Goal: Navigation & Orientation: Find specific page/section

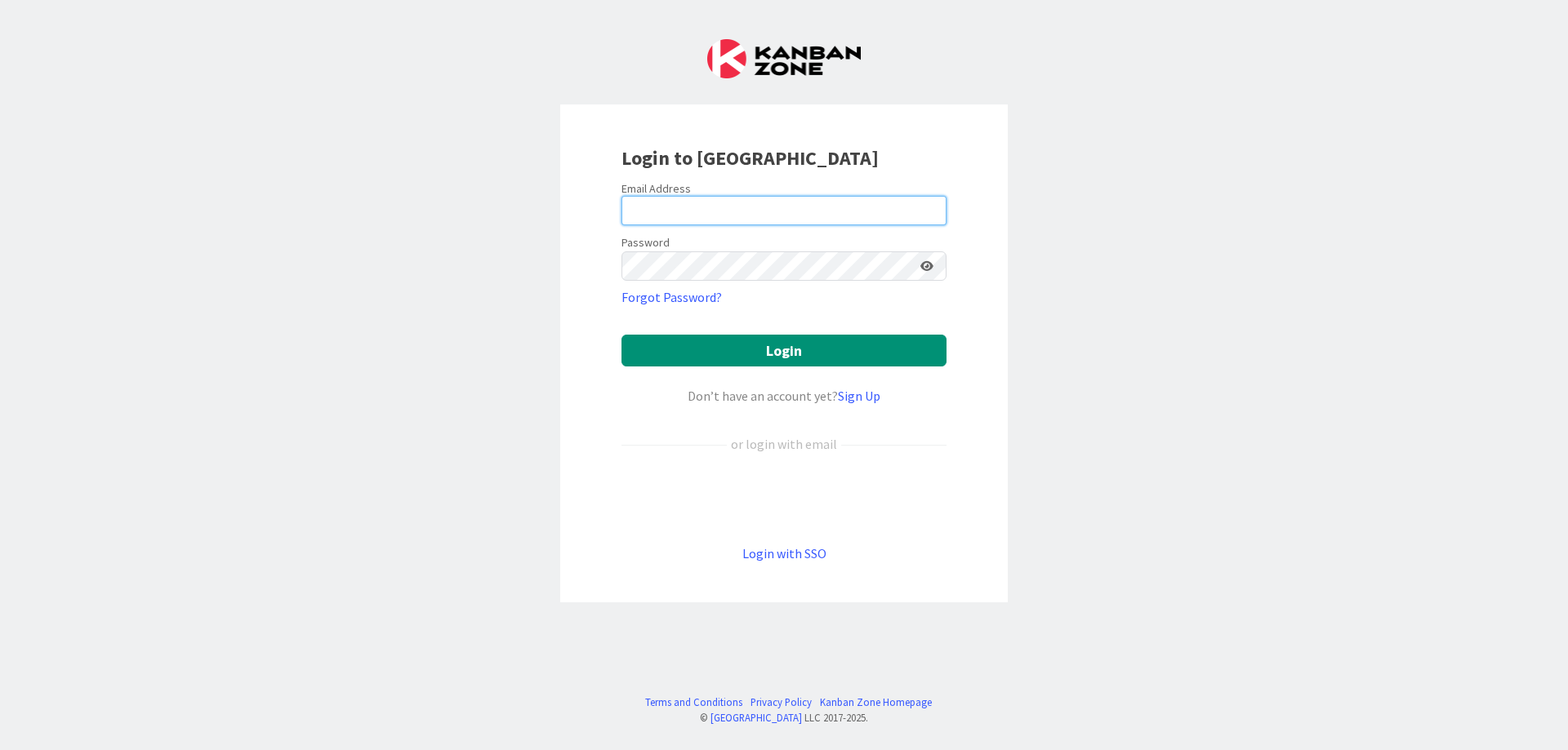
click at [671, 210] on input "email" at bounding box center [784, 211] width 325 height 30
type input "[EMAIL_ADDRESS][DOMAIN_NAME]"
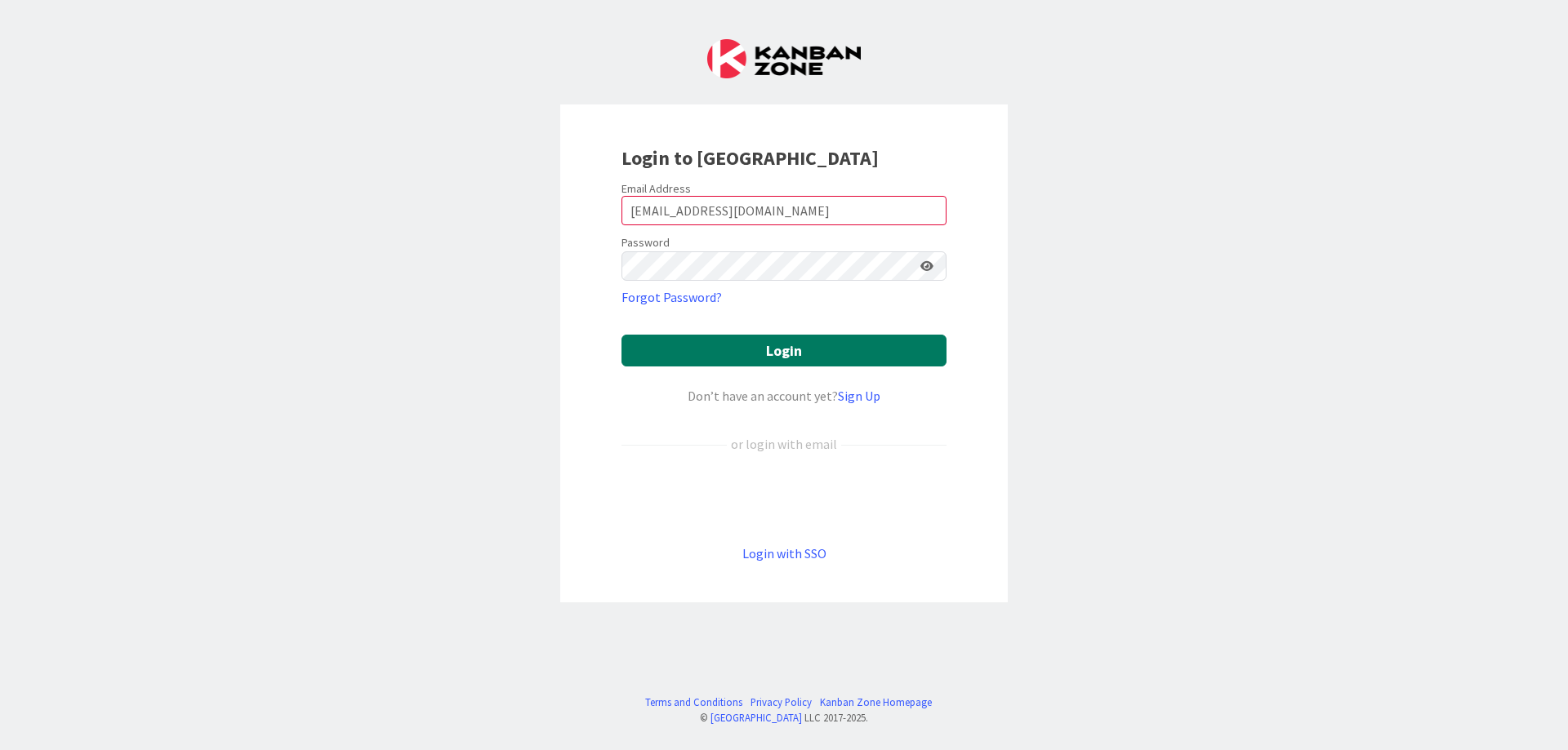
click at [699, 346] on button "Login" at bounding box center [784, 350] width 325 height 32
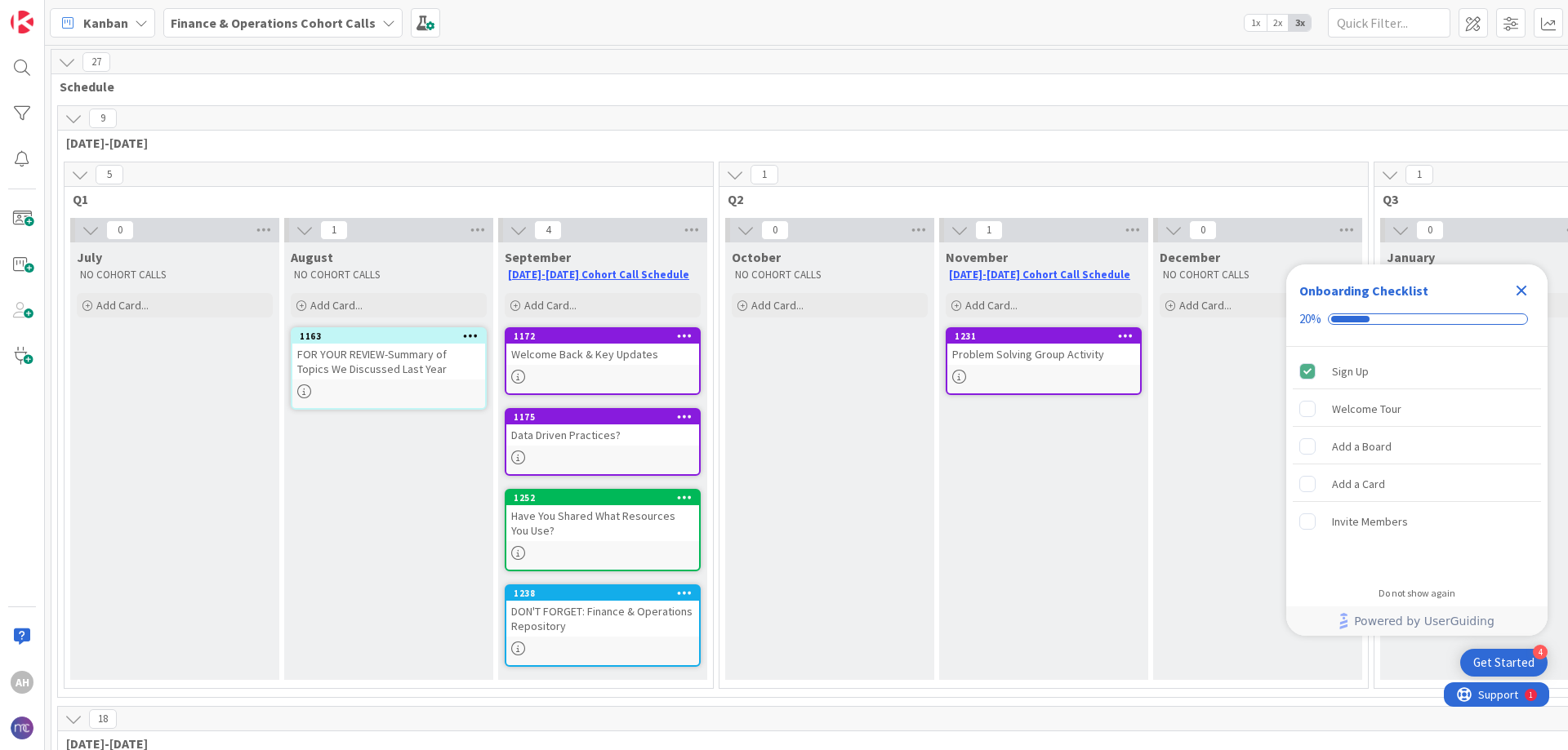
click at [74, 63] on icon at bounding box center [67, 62] width 18 height 18
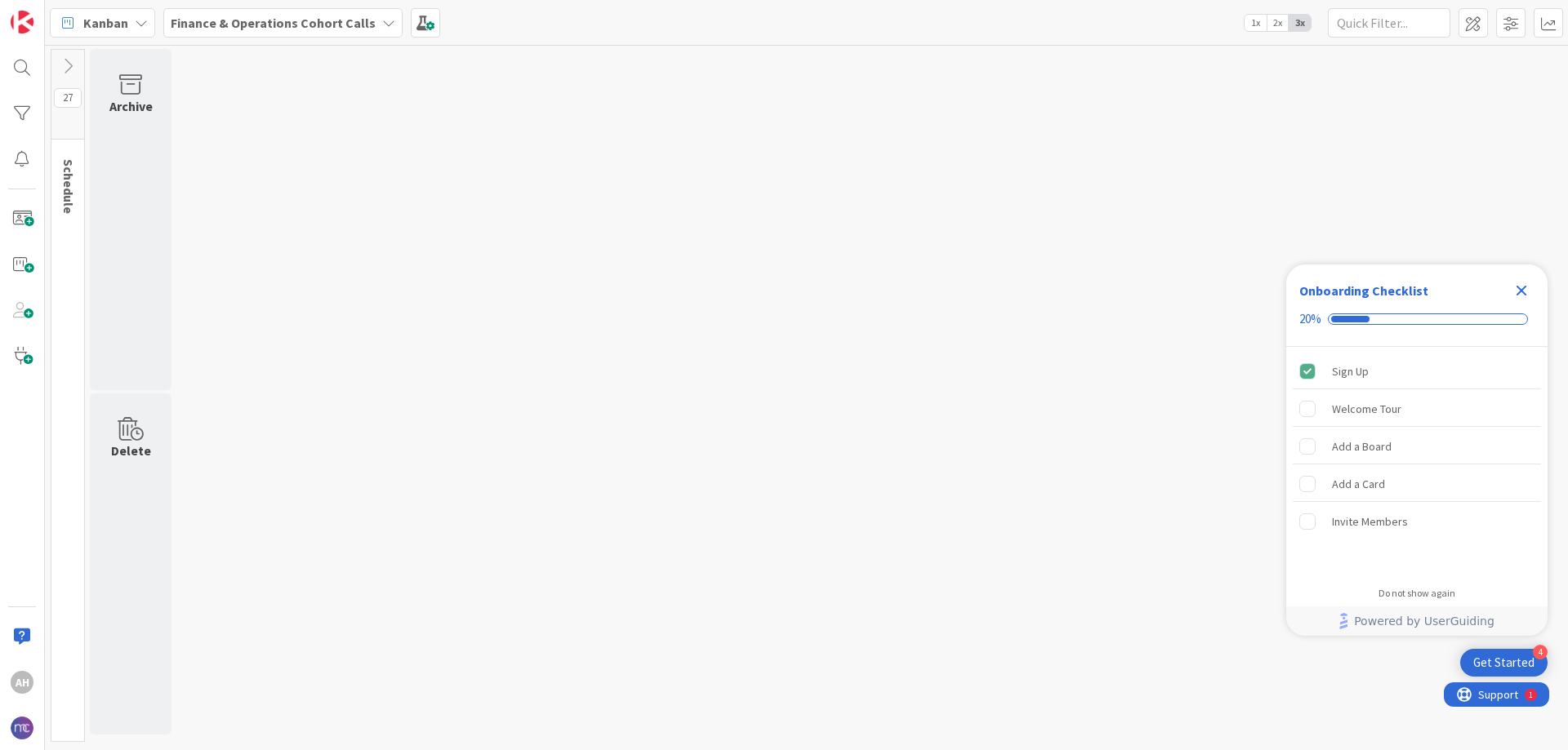
click at [72, 64] on icon at bounding box center [68, 66] width 18 height 18
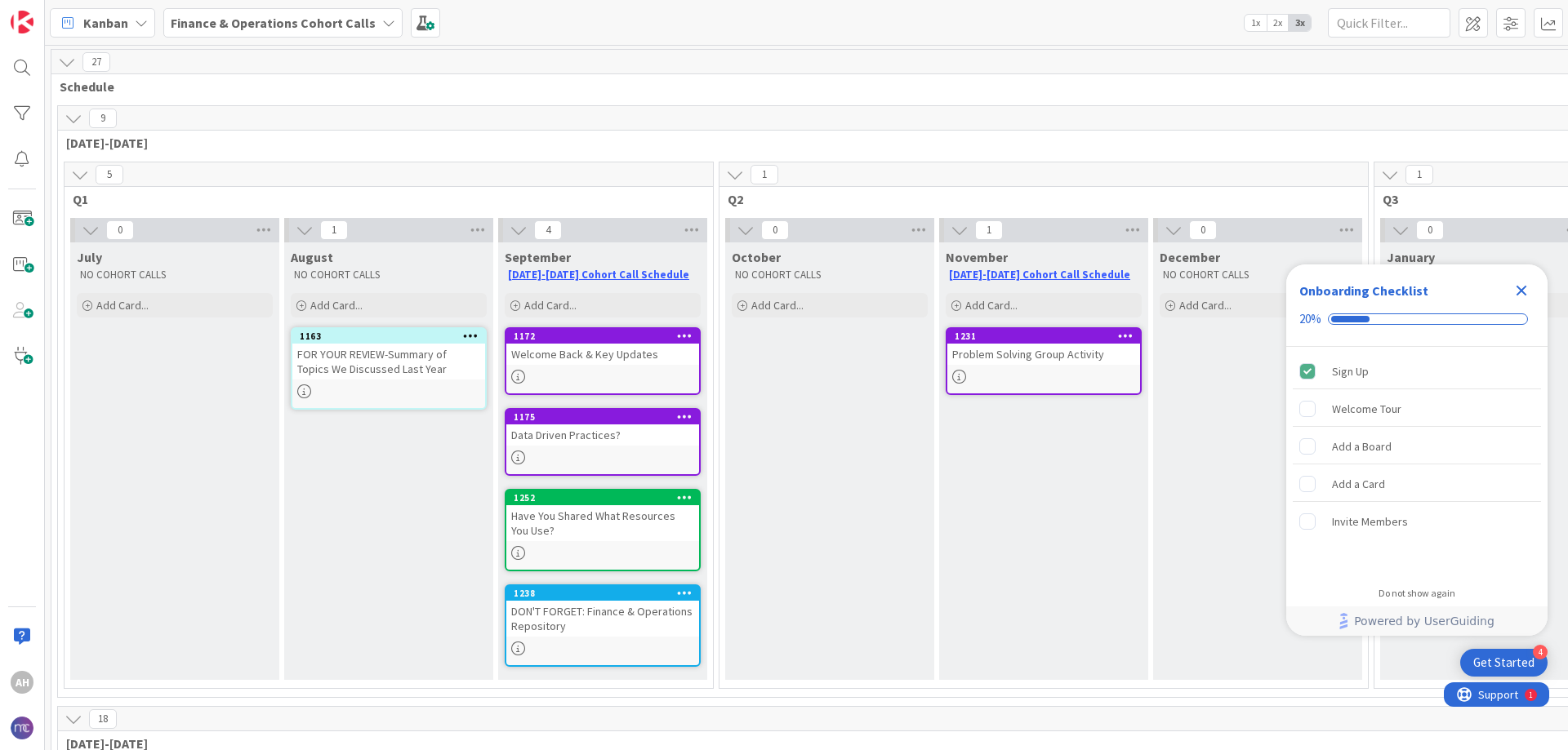
click at [78, 121] on icon at bounding box center [73, 118] width 18 height 18
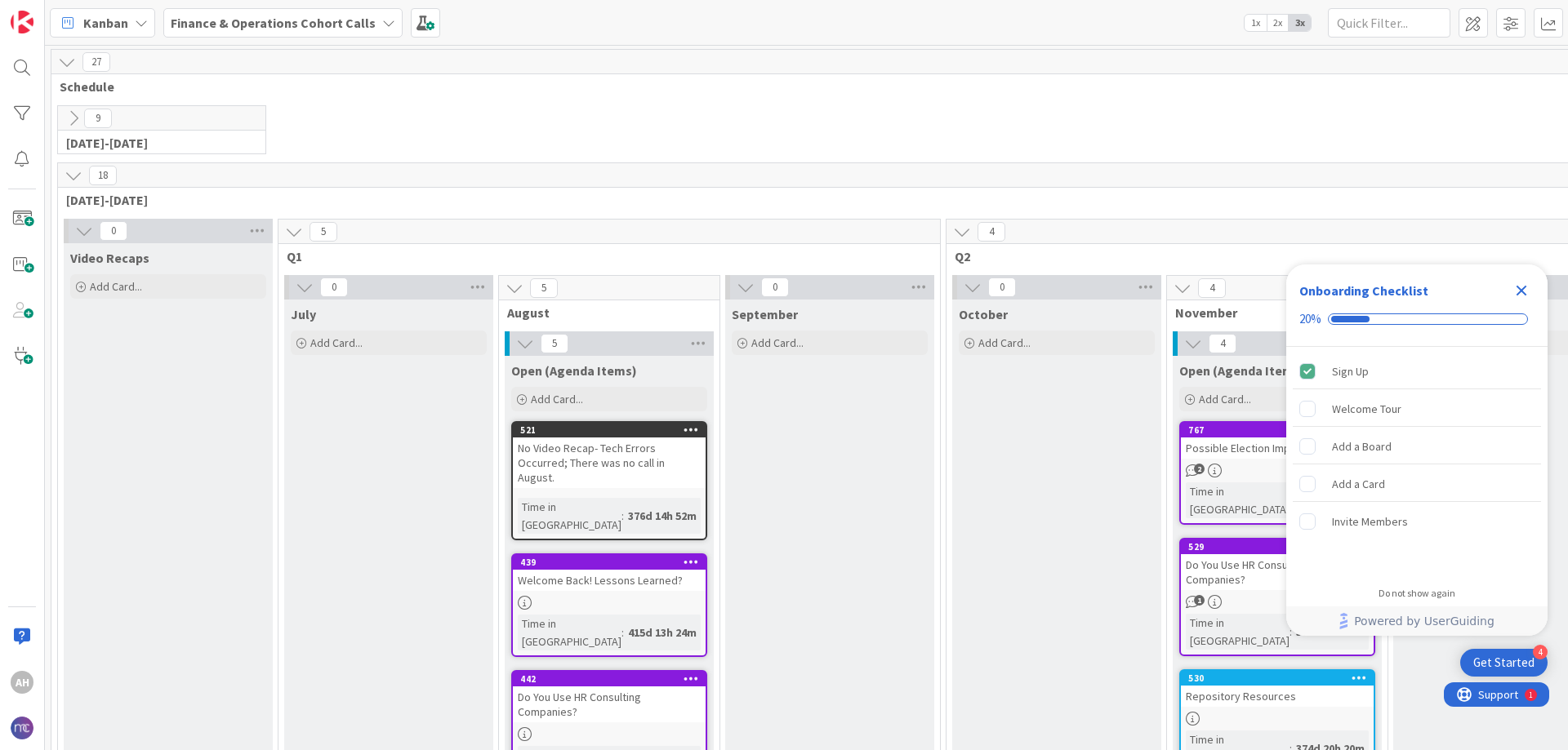
click at [76, 119] on icon at bounding box center [73, 118] width 18 height 18
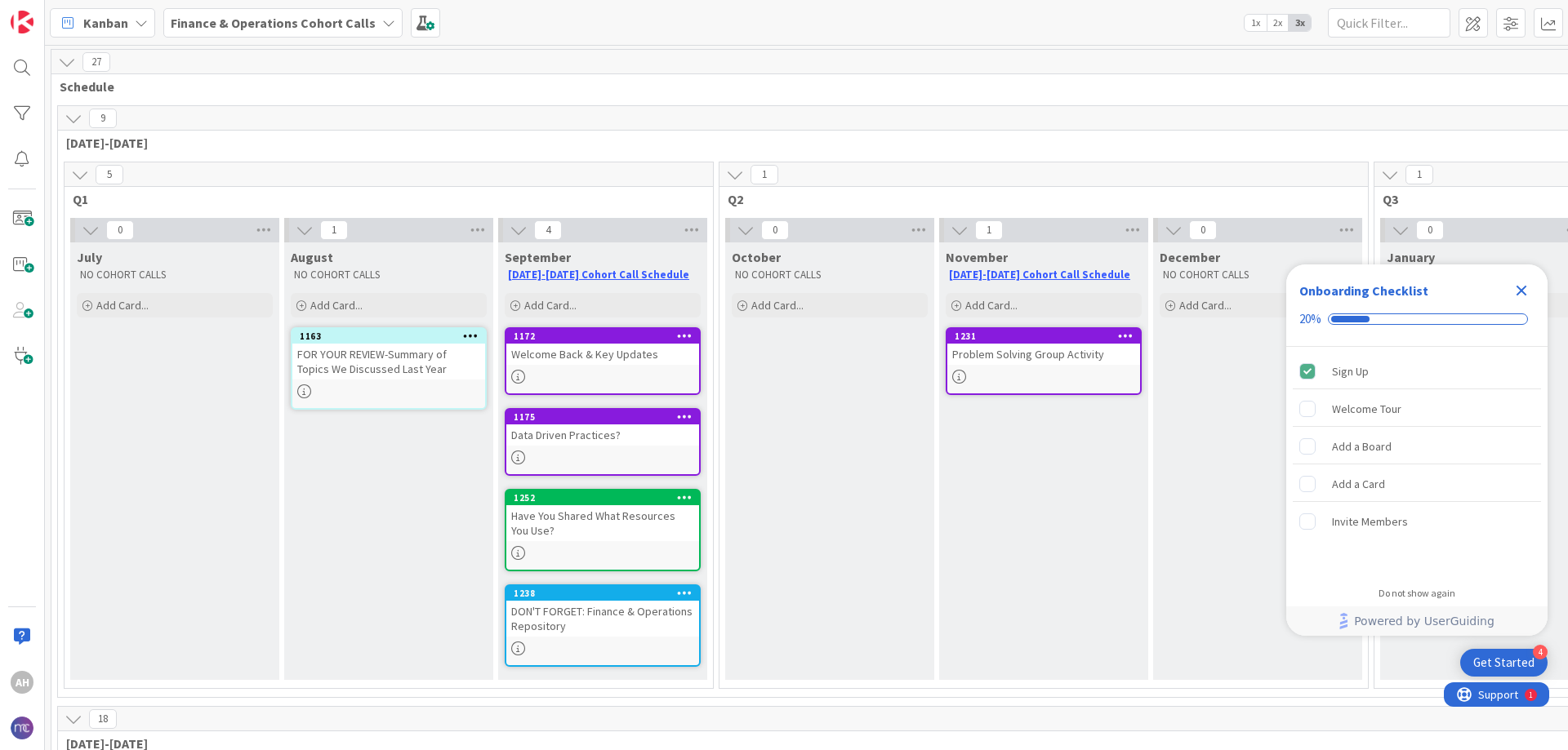
click at [518, 377] on icon at bounding box center [518, 377] width 14 height 14
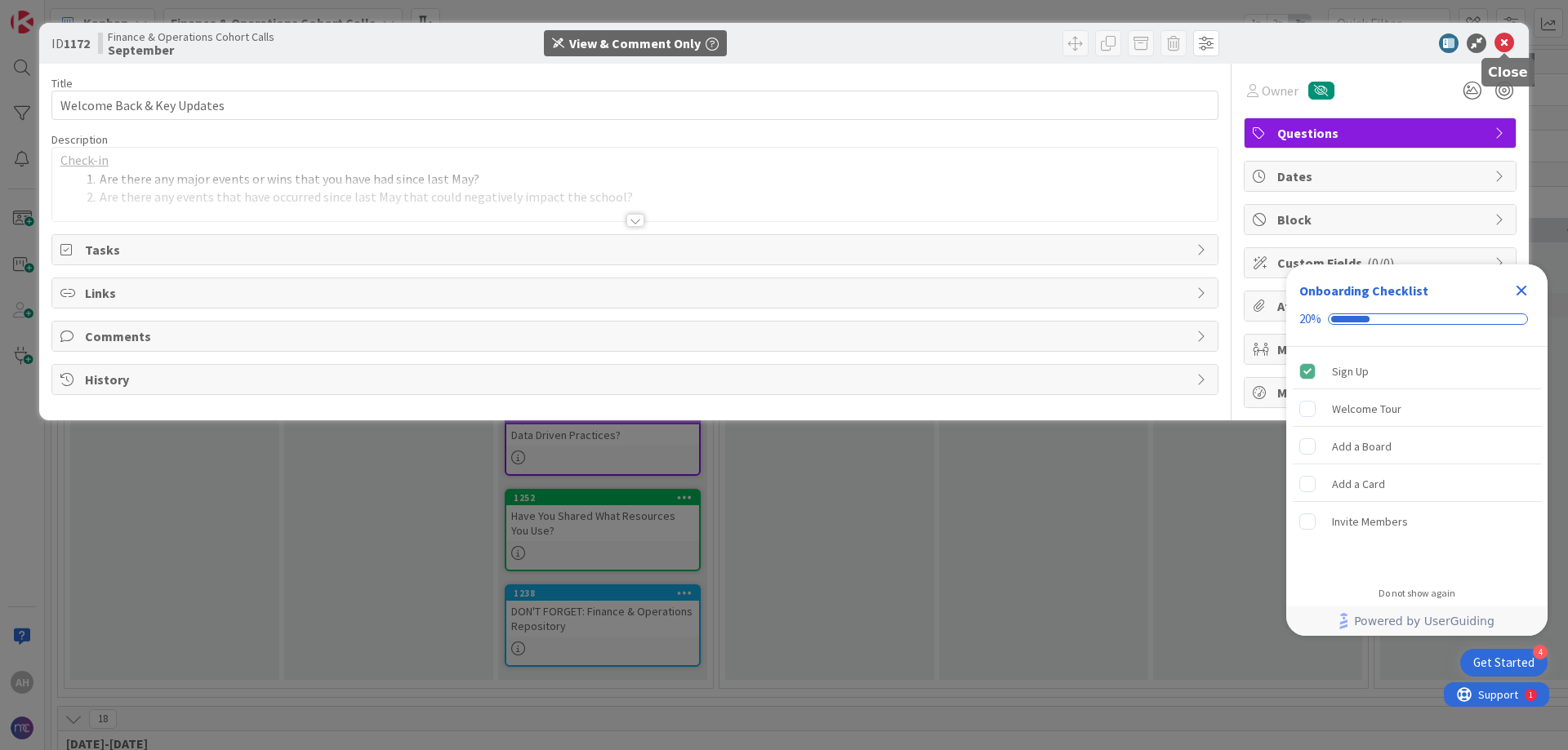
click at [1504, 46] on icon at bounding box center [1504, 43] width 20 height 20
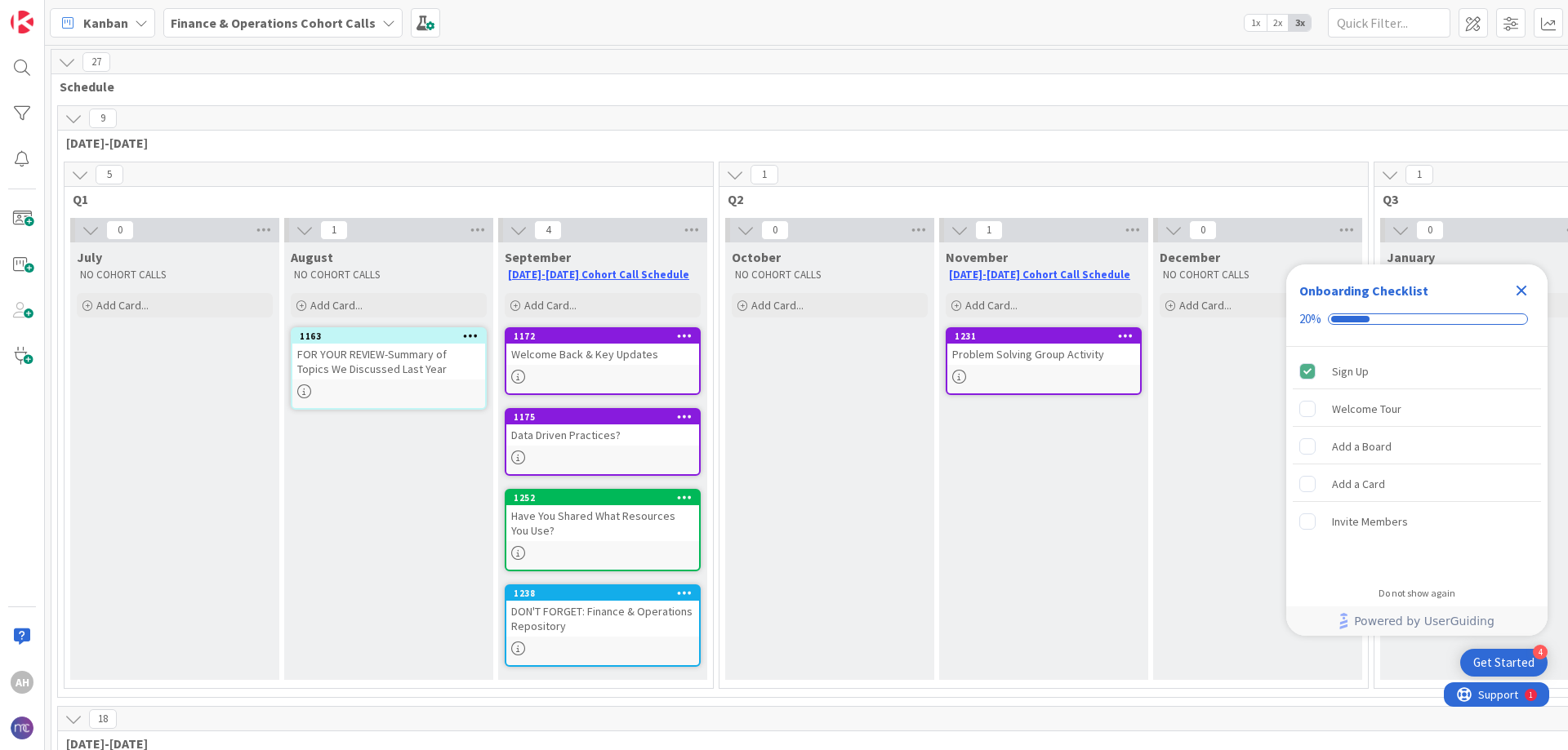
click at [584, 451] on div at bounding box center [602, 458] width 192 height 14
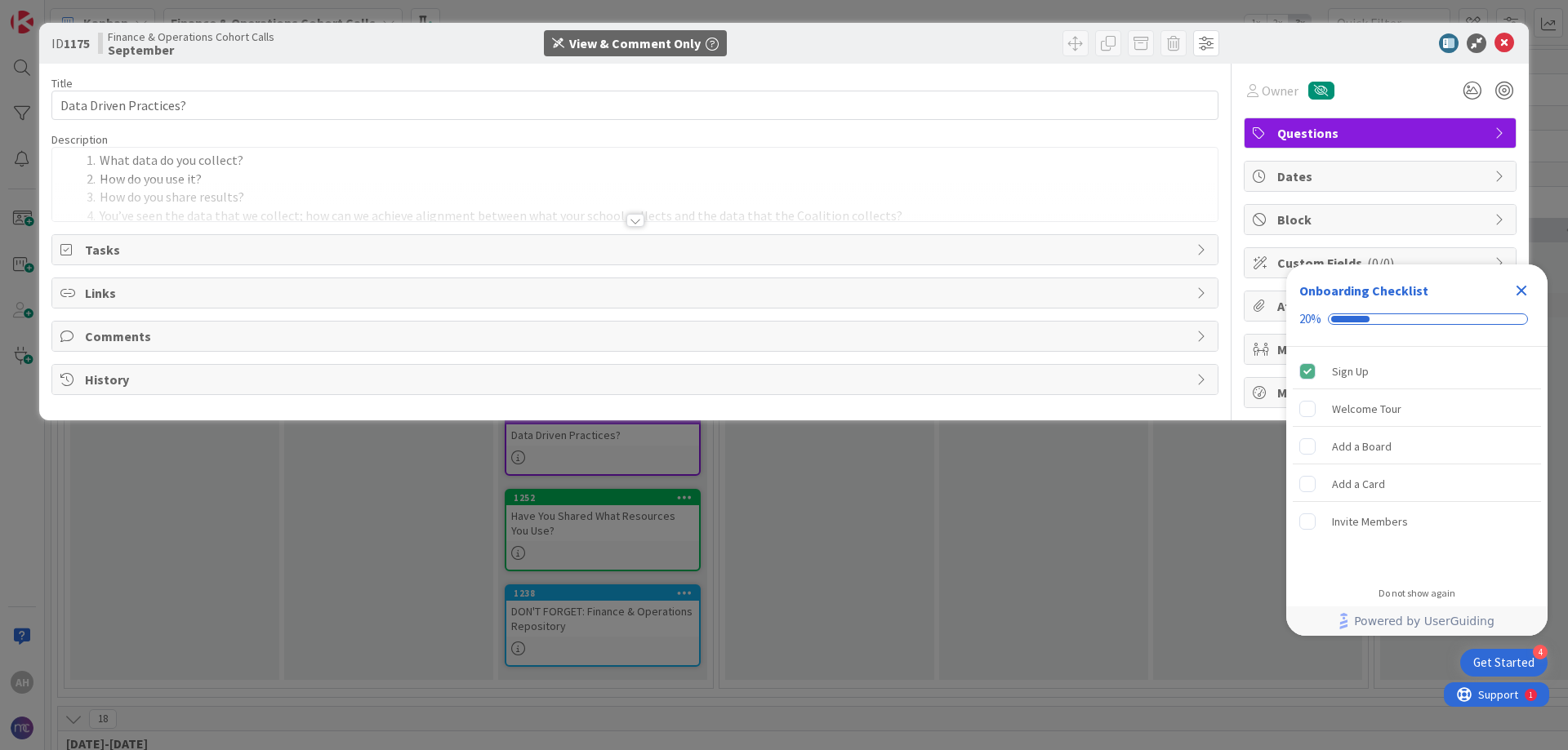
click at [635, 220] on div at bounding box center [635, 220] width 18 height 13
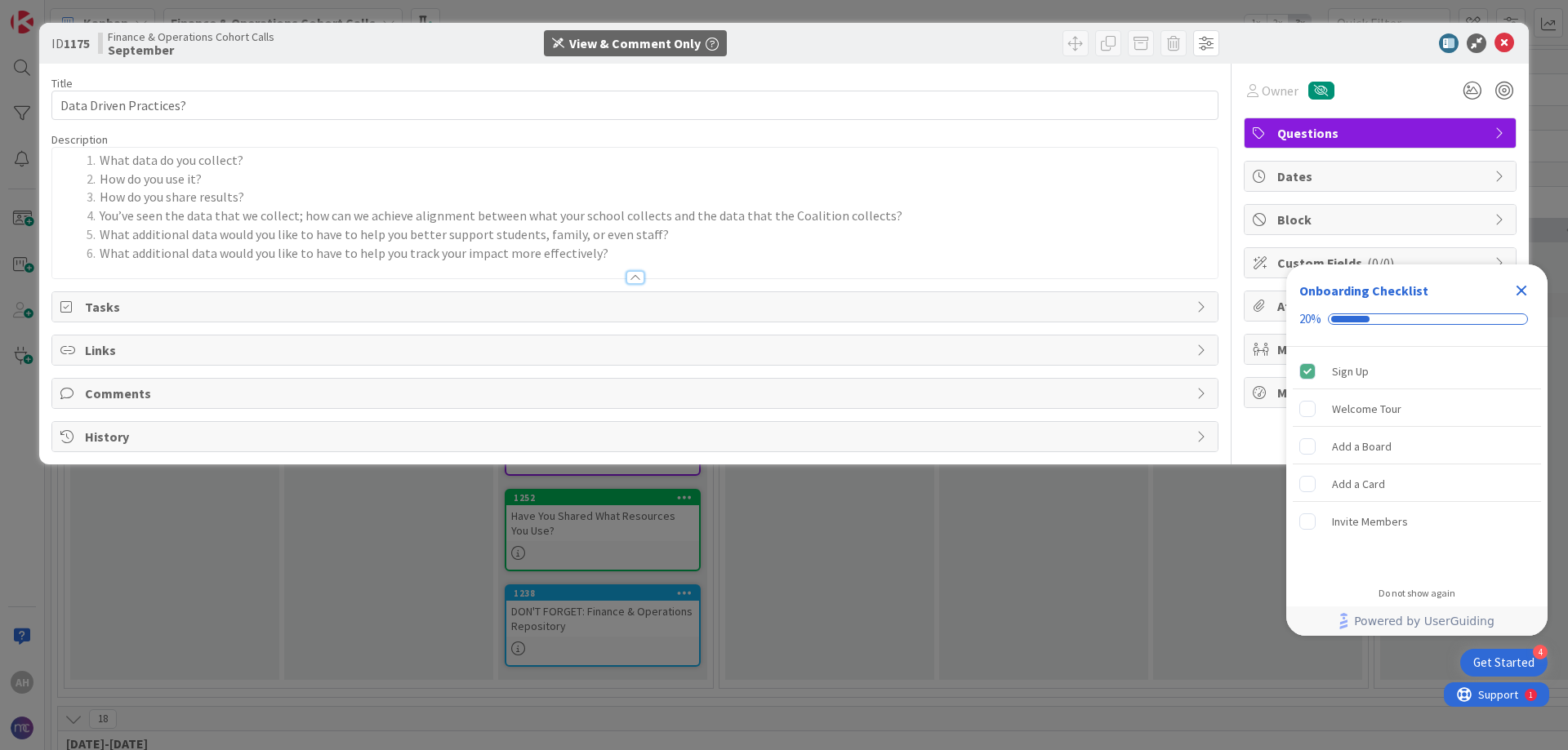
click at [1520, 293] on icon "Close Checklist" at bounding box center [1522, 291] width 11 height 11
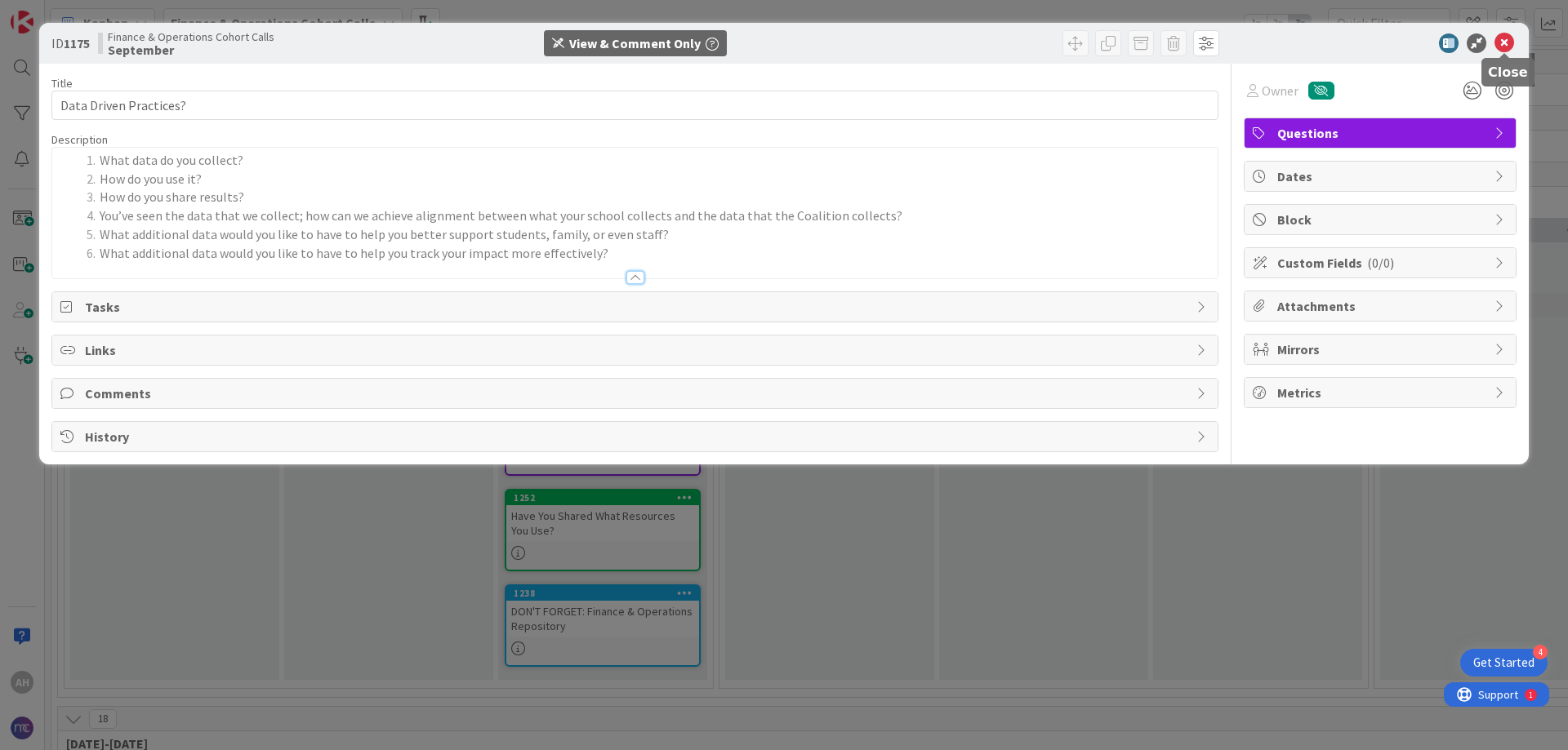
click at [1505, 47] on icon at bounding box center [1504, 43] width 20 height 20
